Goal: Task Accomplishment & Management: Manage account settings

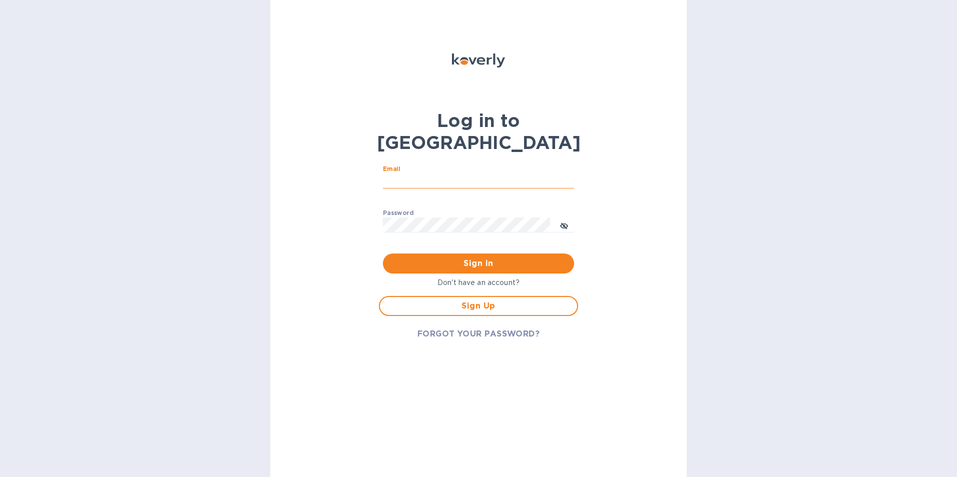
click at [511, 174] on input "Email" at bounding box center [478, 181] width 191 height 15
type input "[EMAIL_ADDRESS][PERSON_NAME][DOMAIN_NAME]"
click at [566, 224] on icon "toggle password visibility" at bounding box center [564, 226] width 8 height 5
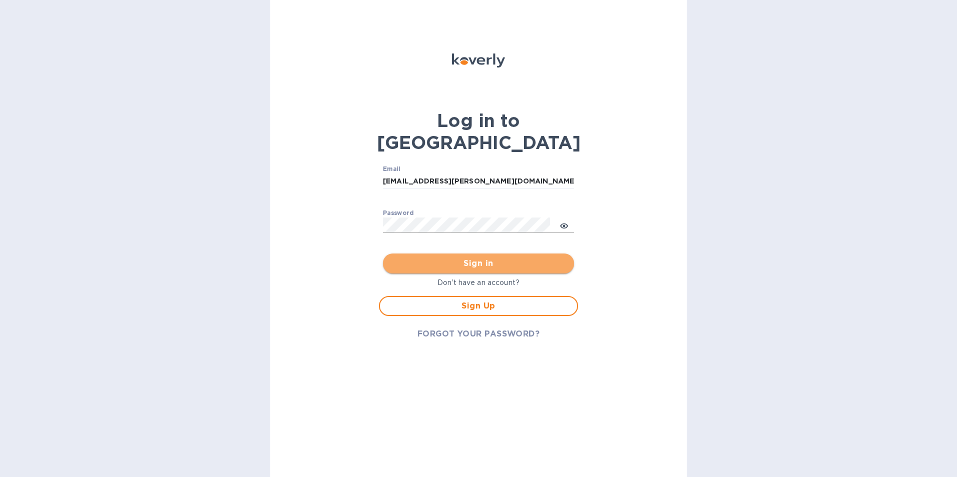
click at [534, 258] on span "Sign in" at bounding box center [478, 264] width 175 height 12
